Goal: Complete application form

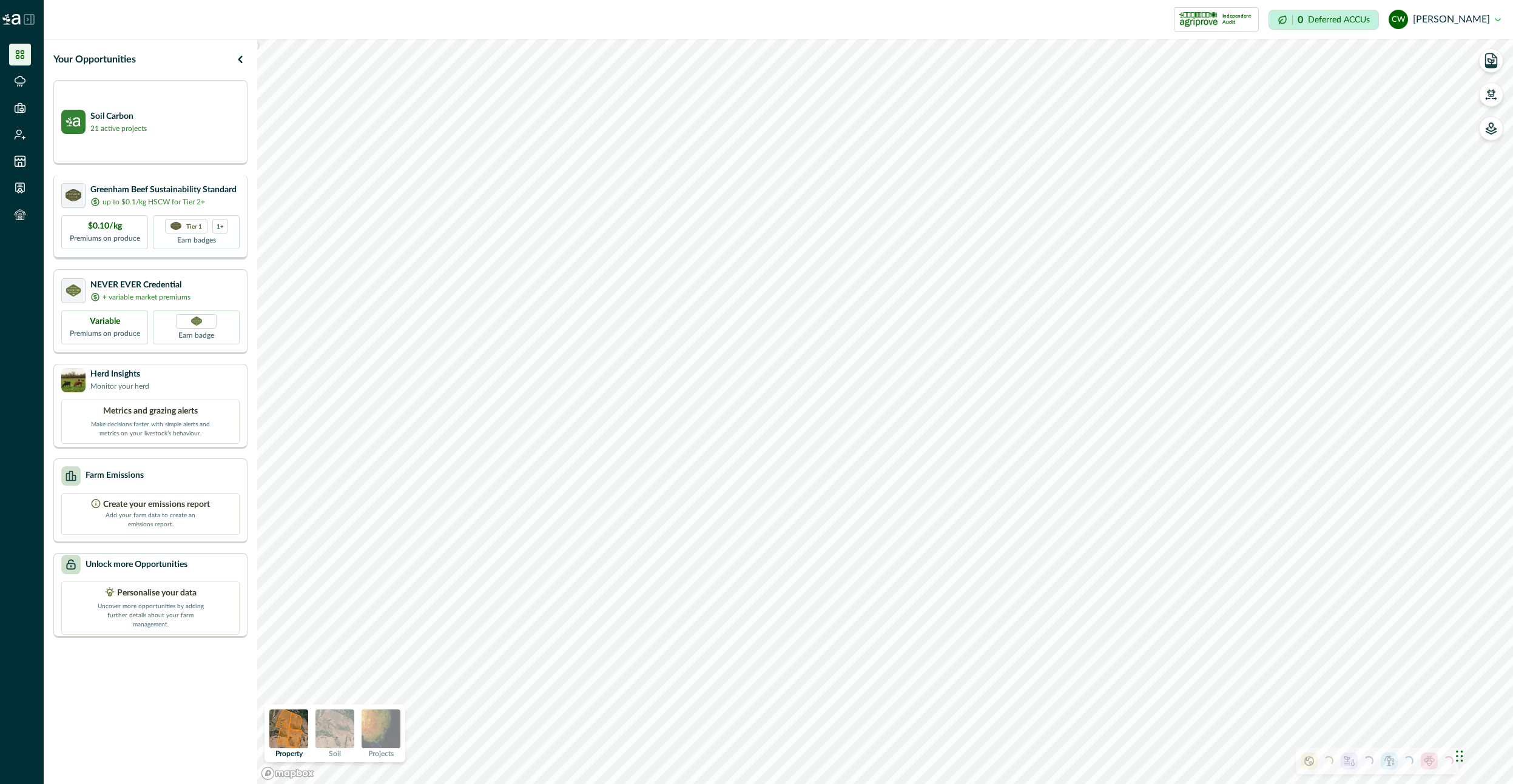
click at [173, 204] on p "up to $0.1/kg HSCW for Tier 2+" at bounding box center [153, 202] width 102 height 11
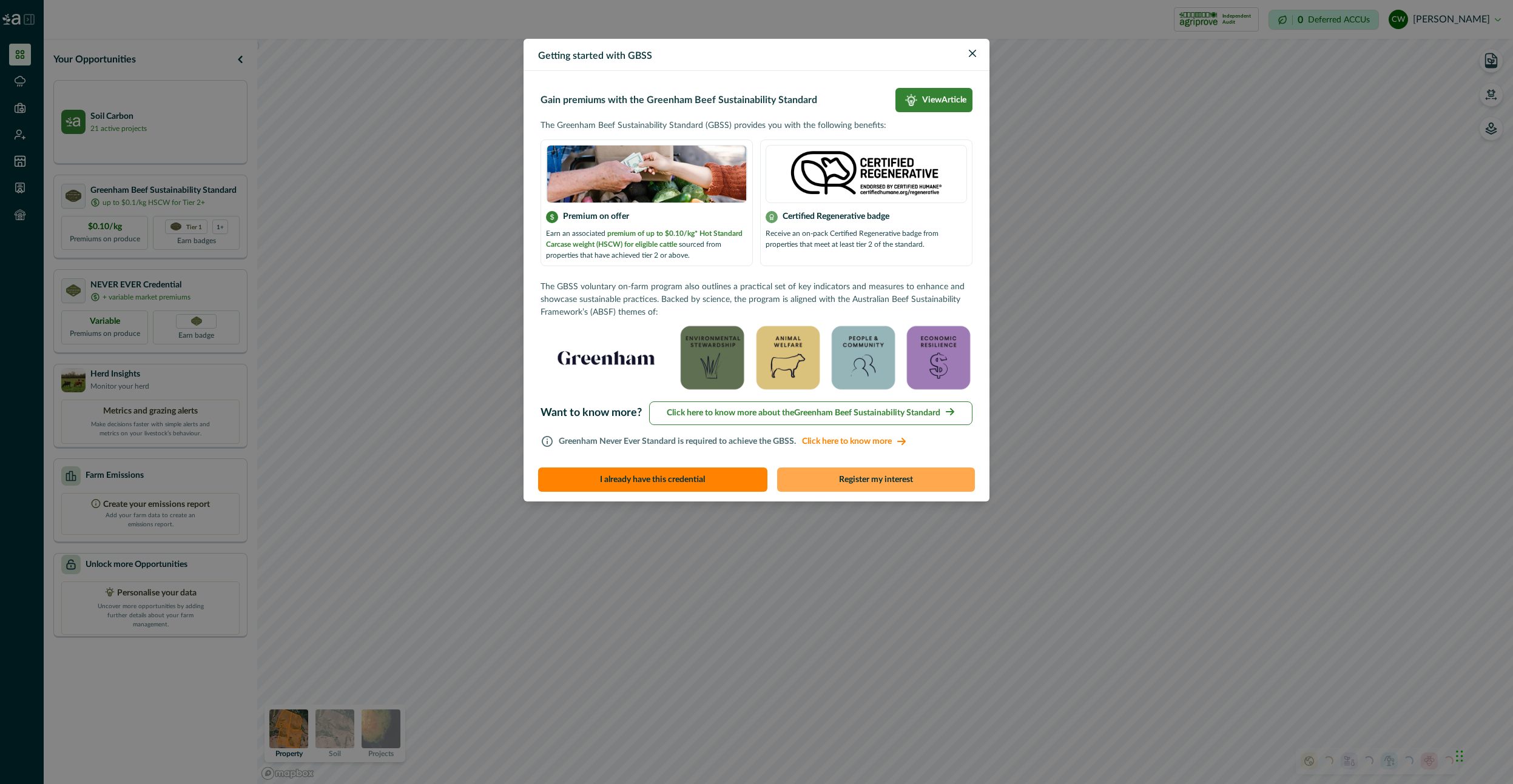
click at [864, 476] on button "Register my interest" at bounding box center [875, 479] width 198 height 24
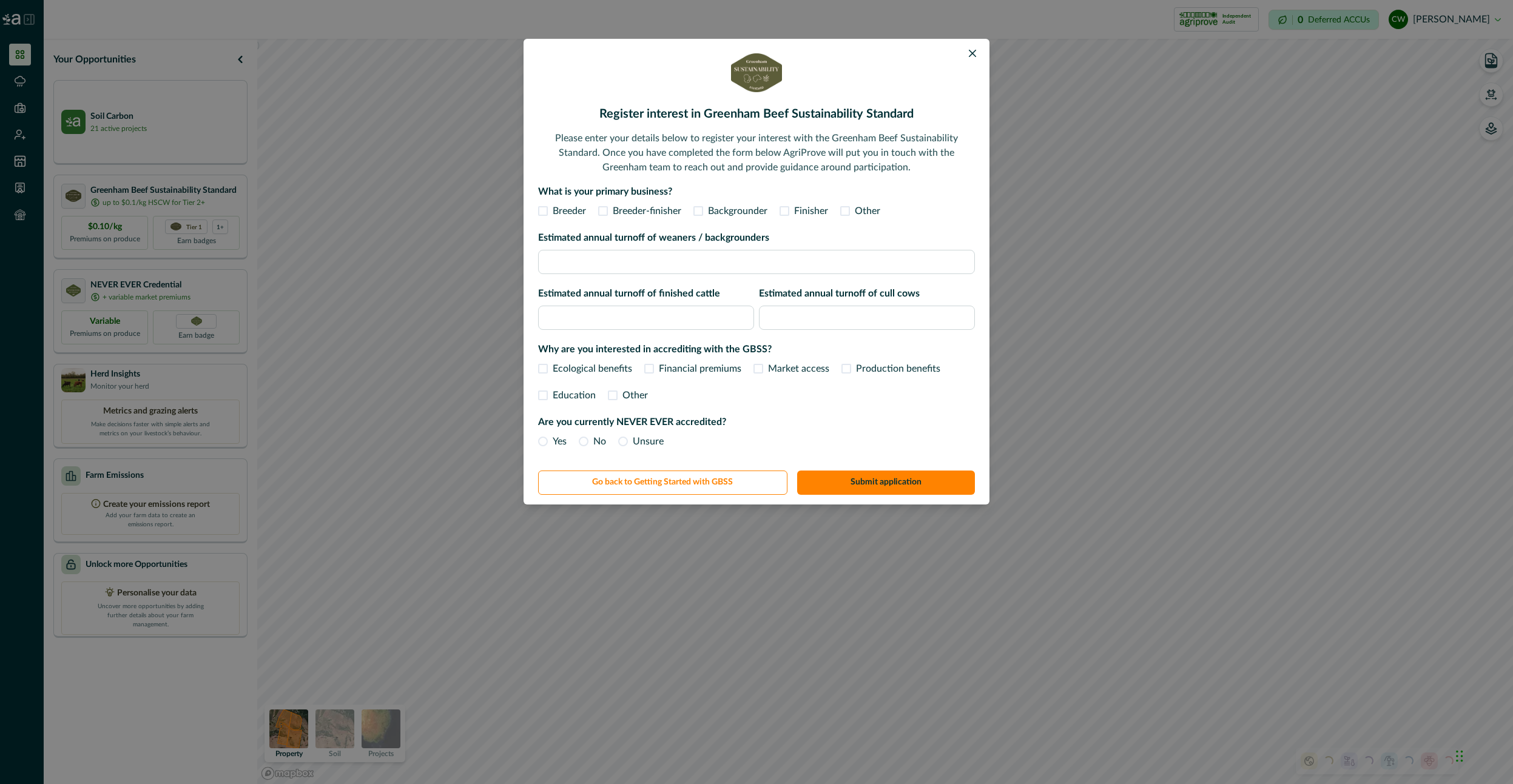
click at [627, 210] on span "Breeder-finisher" at bounding box center [647, 211] width 69 height 14
click at [635, 259] on input "Estimated annual turnoff of weaners / backgrounders" at bounding box center [756, 262] width 436 height 24
type input "***"
click at [666, 320] on input "Estimated annual turnoff of finished cattle" at bounding box center [646, 318] width 216 height 24
type input "**"
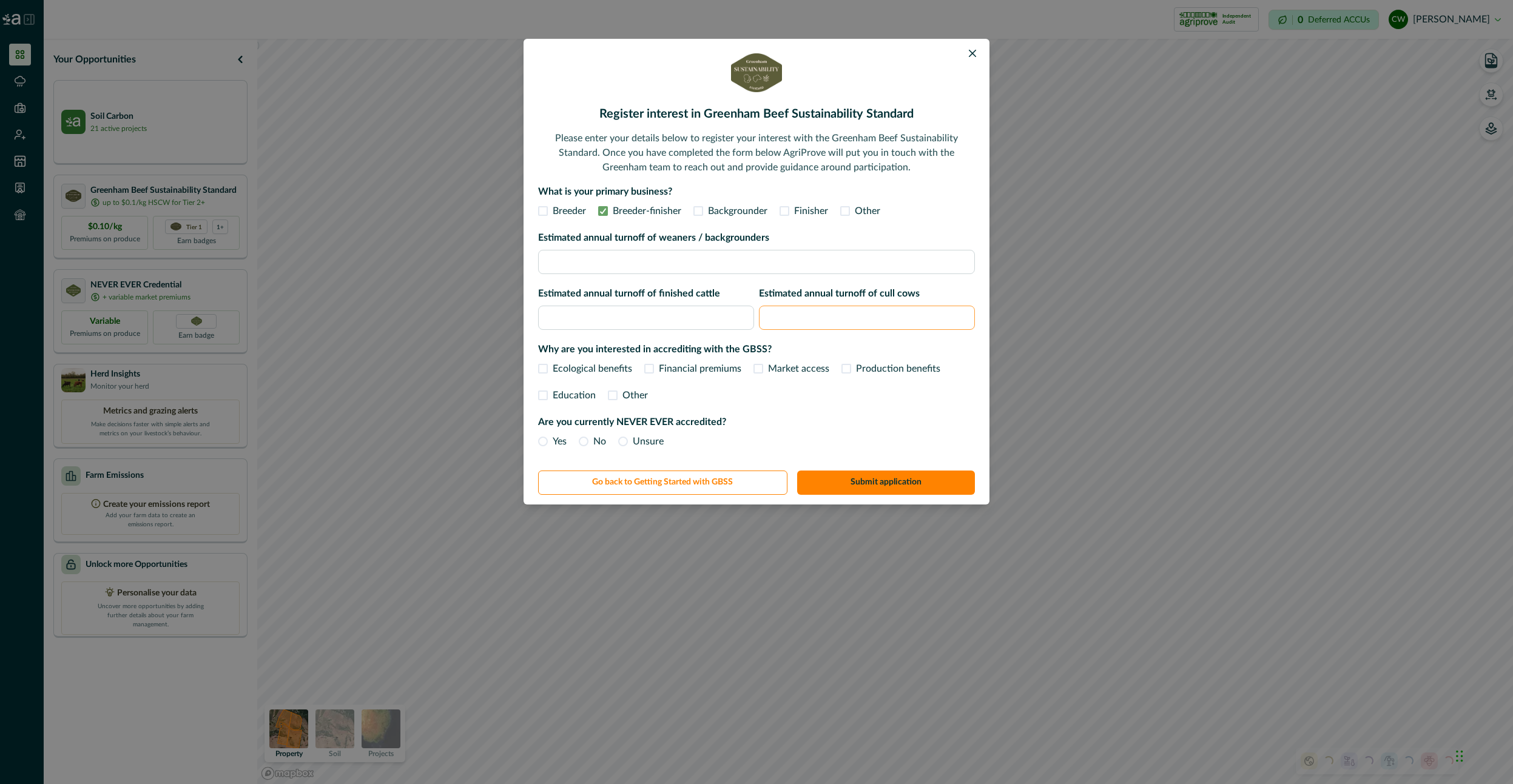
click at [837, 317] on input "Estimated annual turnoff of cull cows" at bounding box center [867, 318] width 216 height 24
click at [669, 368] on span "Financial premiums" at bounding box center [701, 368] width 83 height 14
type input "**"
click at [651, 434] on span "Unsure" at bounding box center [648, 441] width 31 height 14
click at [922, 492] on button "Submit application" at bounding box center [887, 483] width 179 height 24
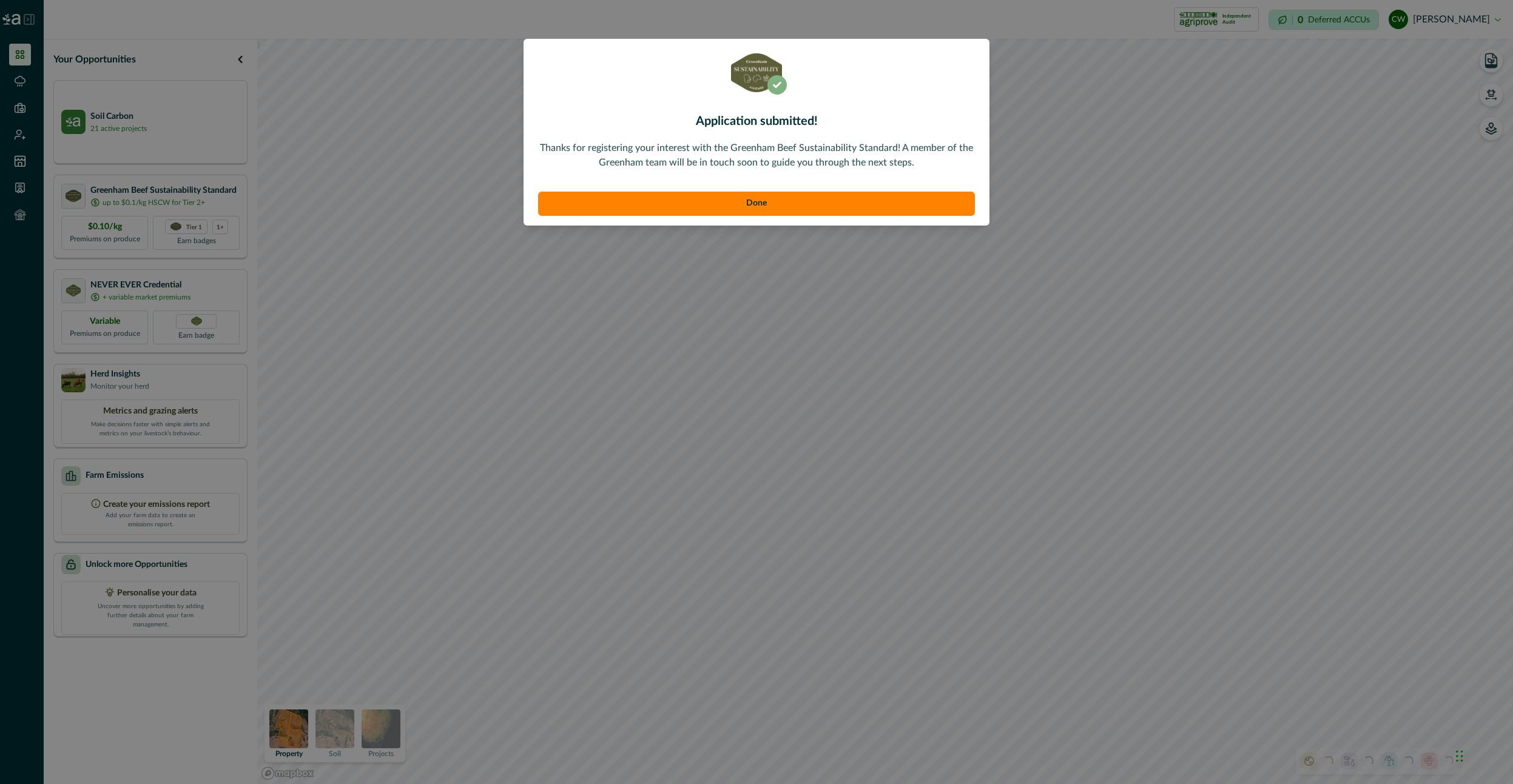
drag, startPoint x: 578, startPoint y: 141, endPoint x: 626, endPoint y: 186, distance: 65.8
click at [579, 141] on p "Thanks for registering your interest with the Greenham Beef Sustainability Stan…" at bounding box center [756, 155] width 436 height 29
click at [652, 196] on button "Done" at bounding box center [756, 204] width 436 height 24
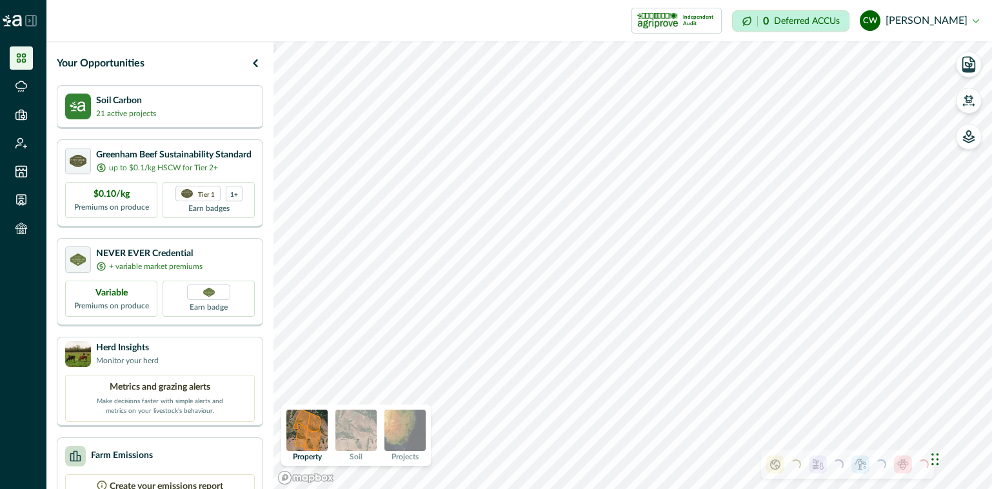
click at [119, 57] on p "Your Opportunities" at bounding box center [101, 62] width 88 height 15
